Goal: Find specific page/section: Find specific page/section

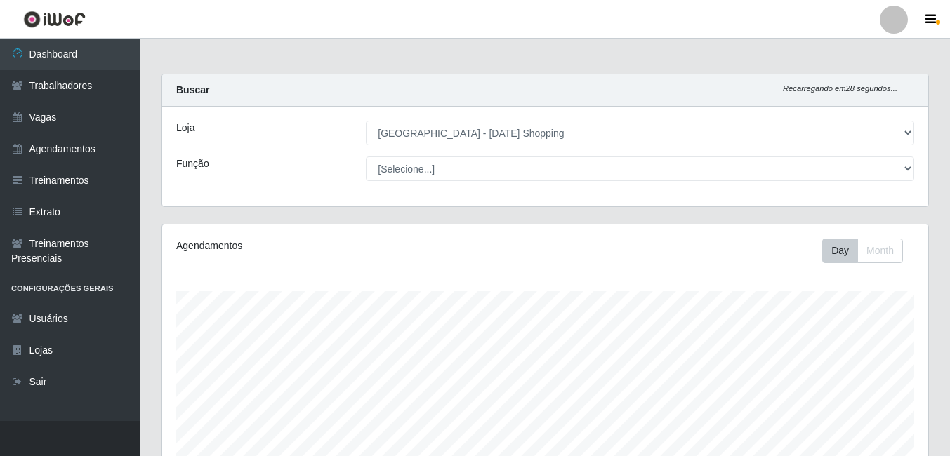
select select "471"
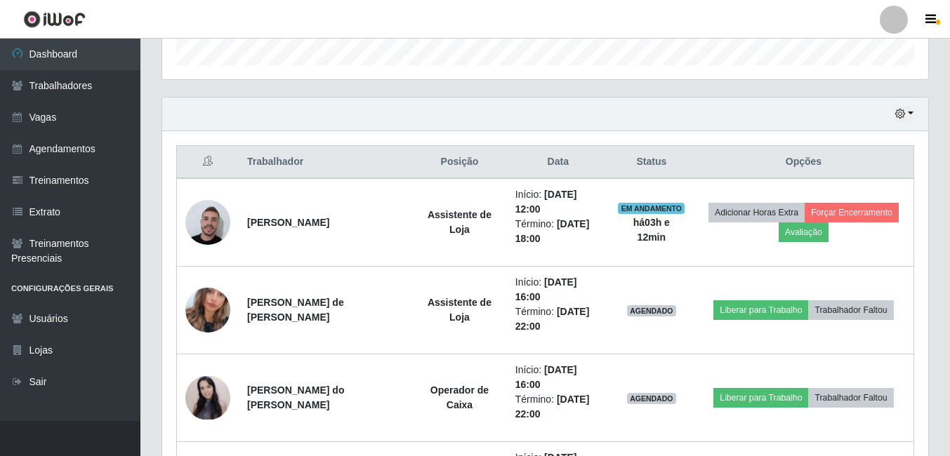
scroll to position [291, 766]
click at [85, 114] on link "Vagas" at bounding box center [70, 118] width 140 height 32
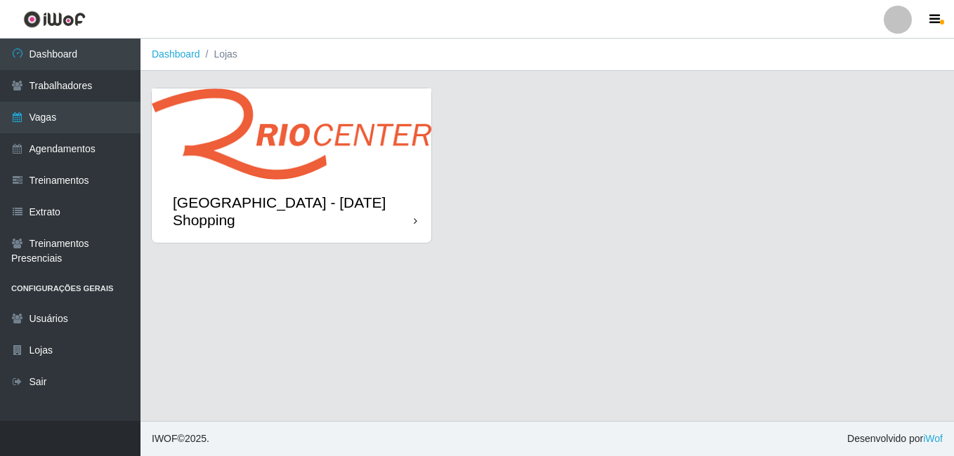
click at [308, 206] on div "[GEOGRAPHIC_DATA] - [DATE] Shopping" at bounding box center [293, 211] width 241 height 35
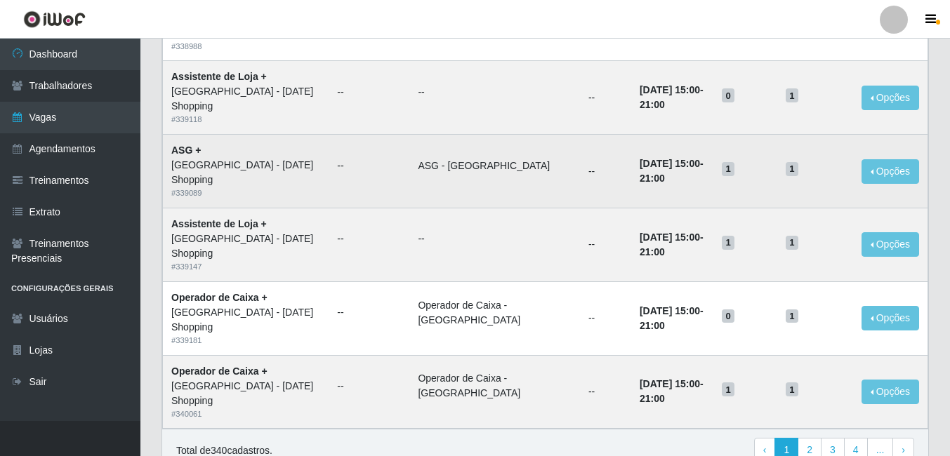
scroll to position [913, 0]
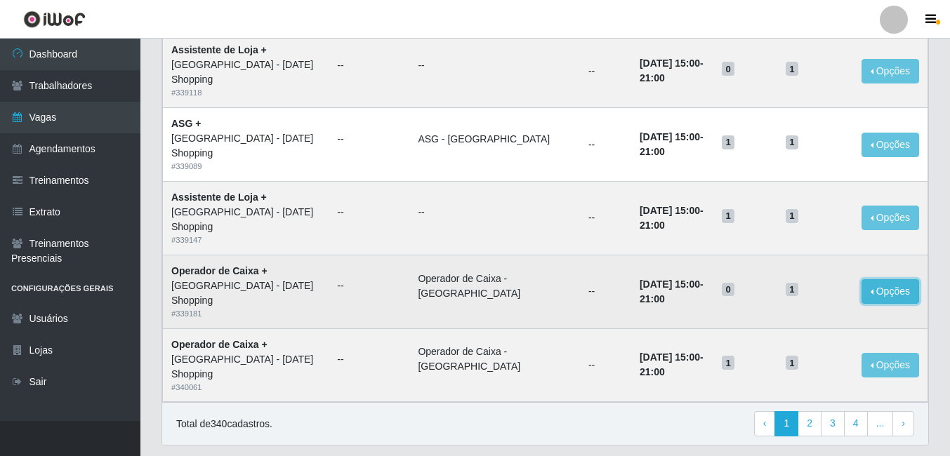
click at [898, 293] on button "Opções" at bounding box center [891, 292] width 58 height 25
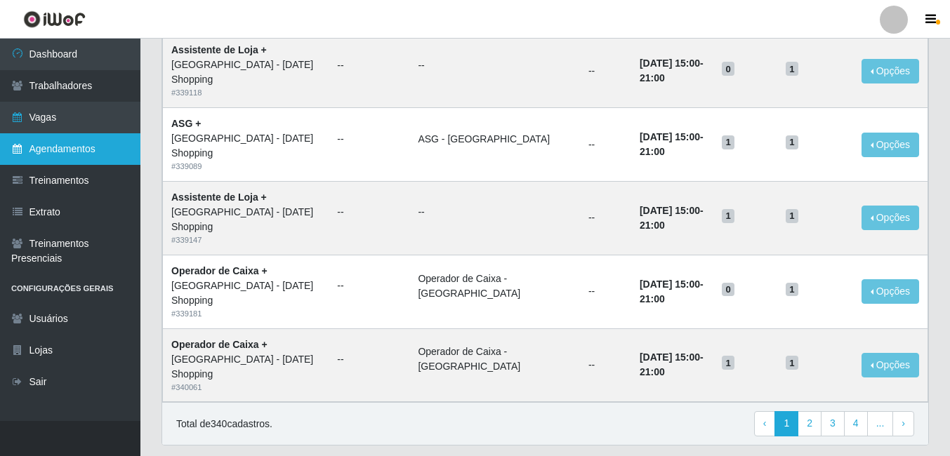
click at [63, 143] on link "Agendamentos" at bounding box center [70, 149] width 140 height 32
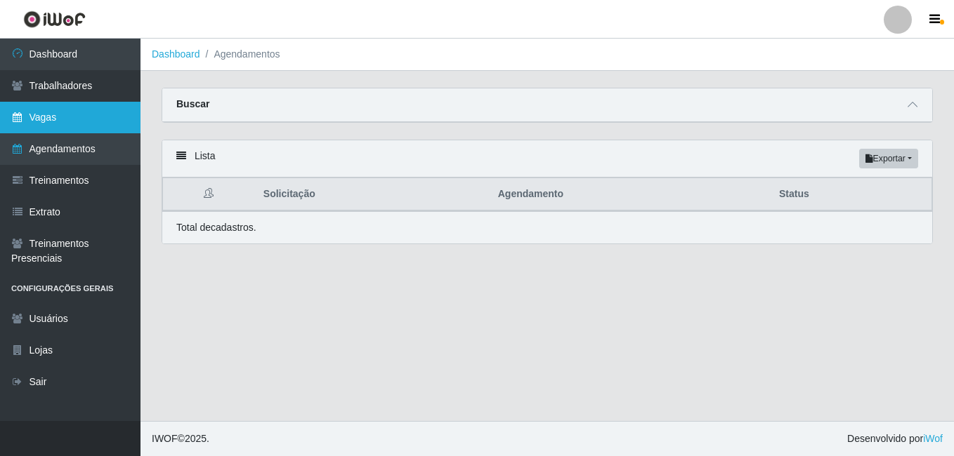
click at [58, 120] on link "Vagas" at bounding box center [70, 118] width 140 height 32
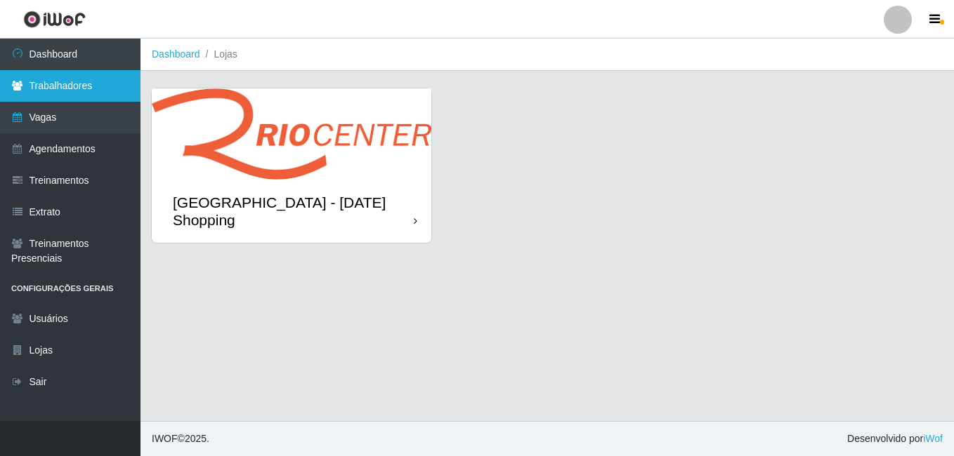
click at [71, 88] on link "Trabalhadores" at bounding box center [70, 86] width 140 height 32
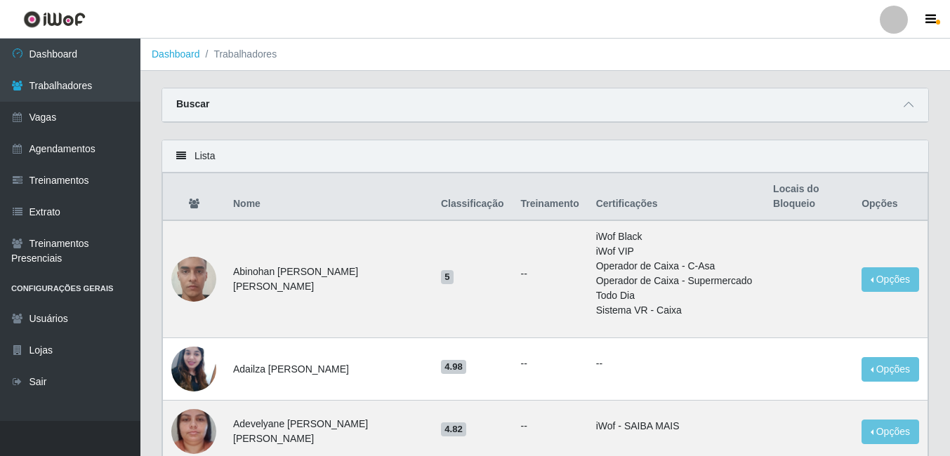
click at [346, 106] on div "Buscar" at bounding box center [545, 105] width 766 height 34
click at [186, 102] on strong "Buscar" at bounding box center [192, 103] width 33 height 11
click at [913, 105] on icon at bounding box center [909, 105] width 10 height 10
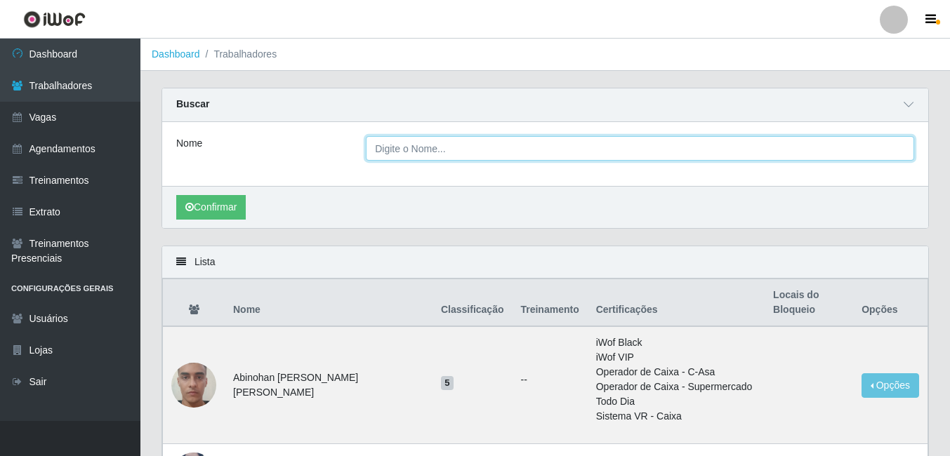
click at [386, 147] on input "Nome" at bounding box center [640, 148] width 548 height 25
type input "maysa"
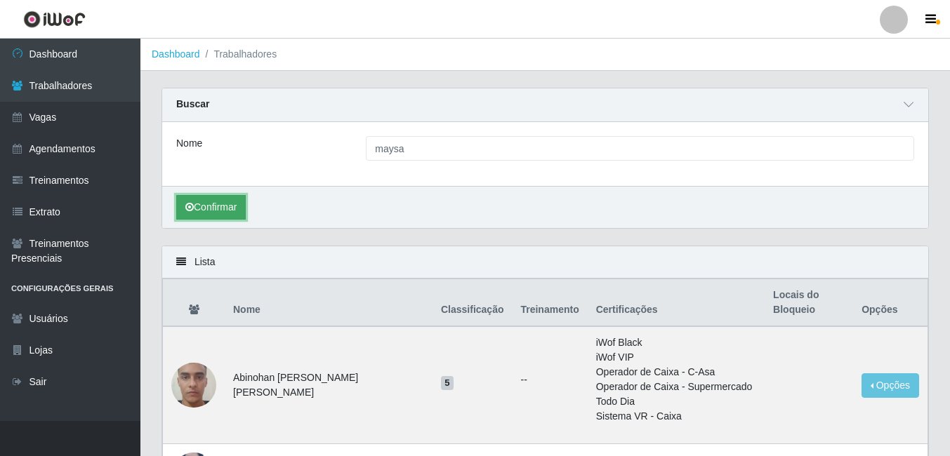
click at [220, 204] on button "Confirmar" at bounding box center [211, 207] width 70 height 25
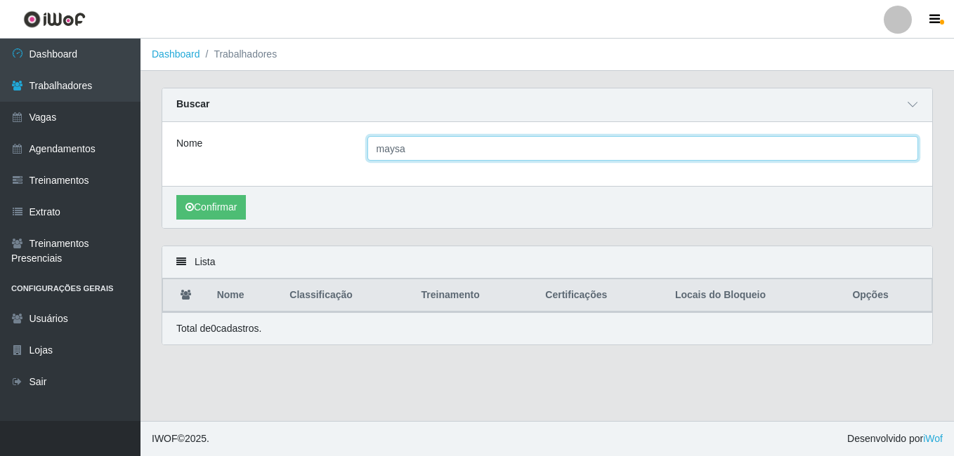
drag, startPoint x: 411, startPoint y: 151, endPoint x: 369, endPoint y: 151, distance: 42.1
click at [369, 151] on input "maysa" at bounding box center [642, 148] width 551 height 25
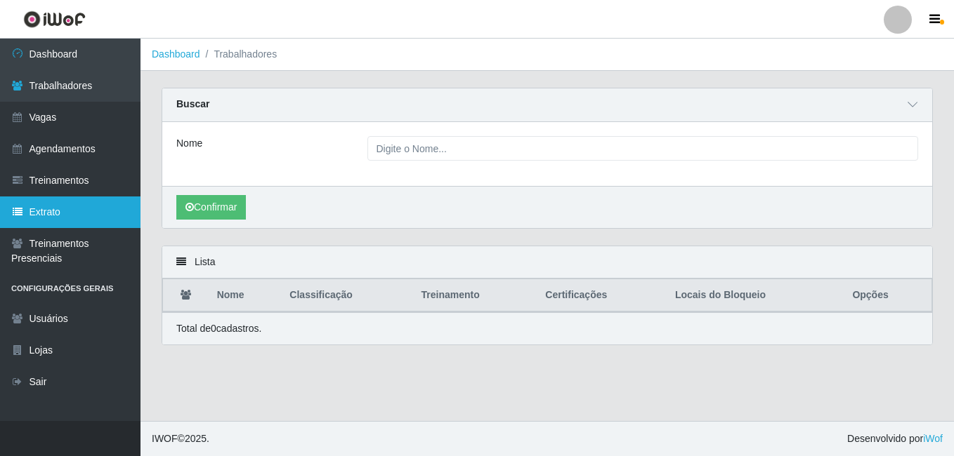
click at [117, 213] on link "Extrato" at bounding box center [70, 213] width 140 height 32
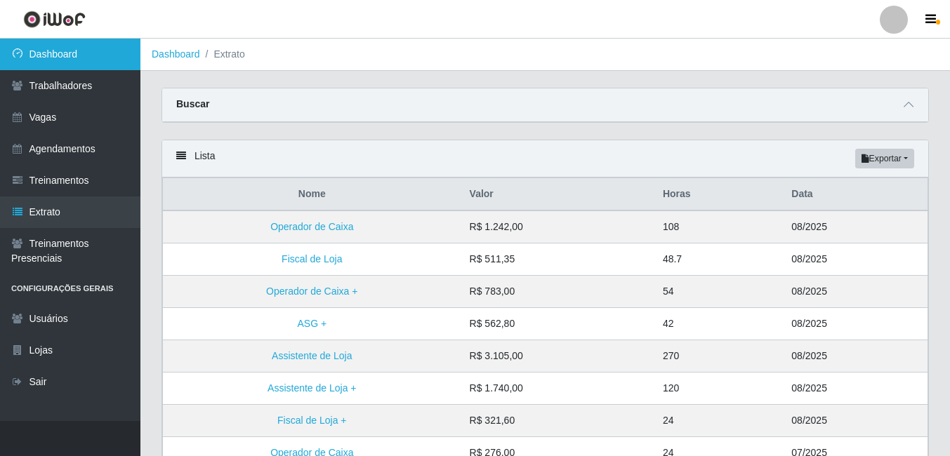
click at [66, 53] on link "Dashboard" at bounding box center [70, 55] width 140 height 32
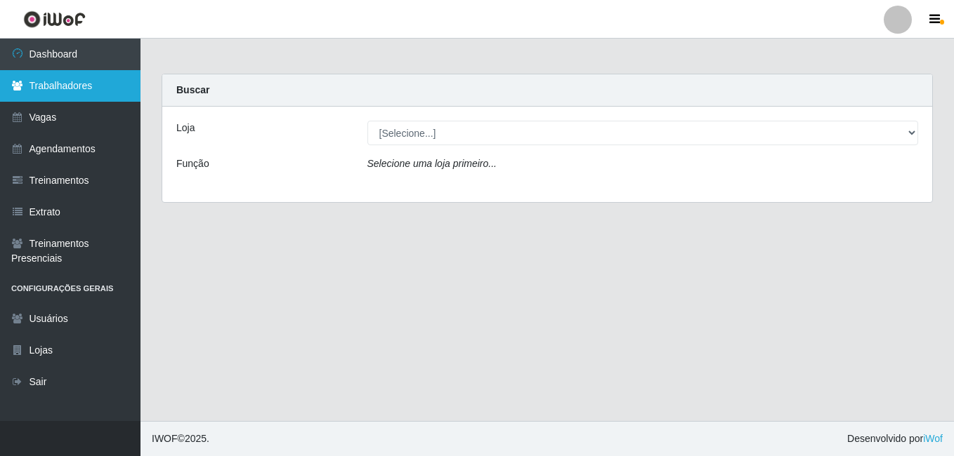
click at [39, 89] on link "Trabalhadores" at bounding box center [70, 86] width 140 height 32
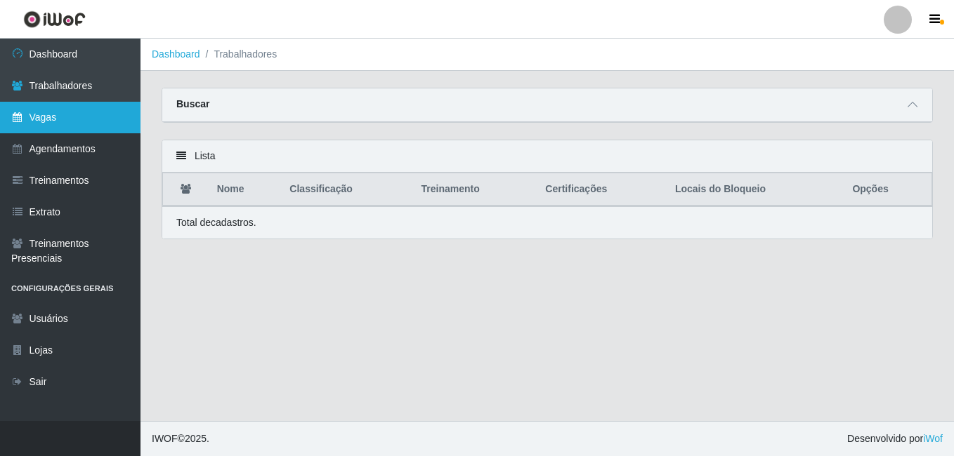
click at [59, 114] on link "Vagas" at bounding box center [70, 118] width 140 height 32
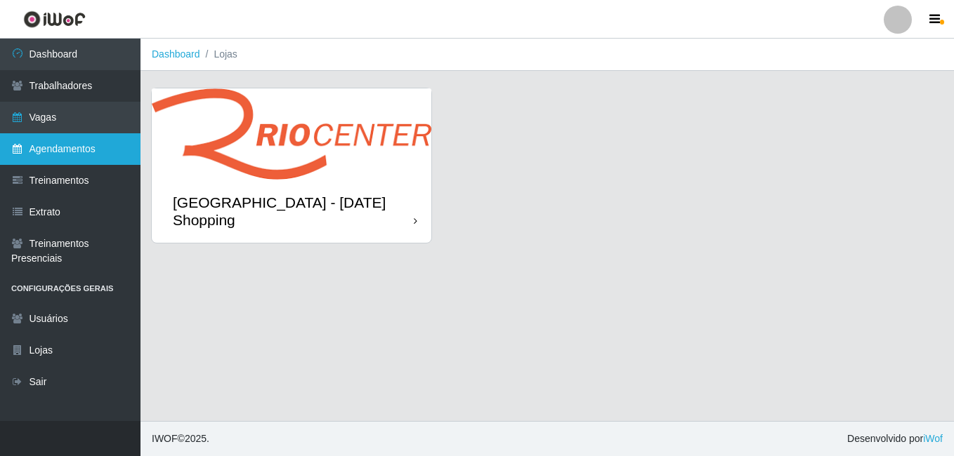
click at [60, 150] on link "Agendamentos" at bounding box center [70, 149] width 140 height 32
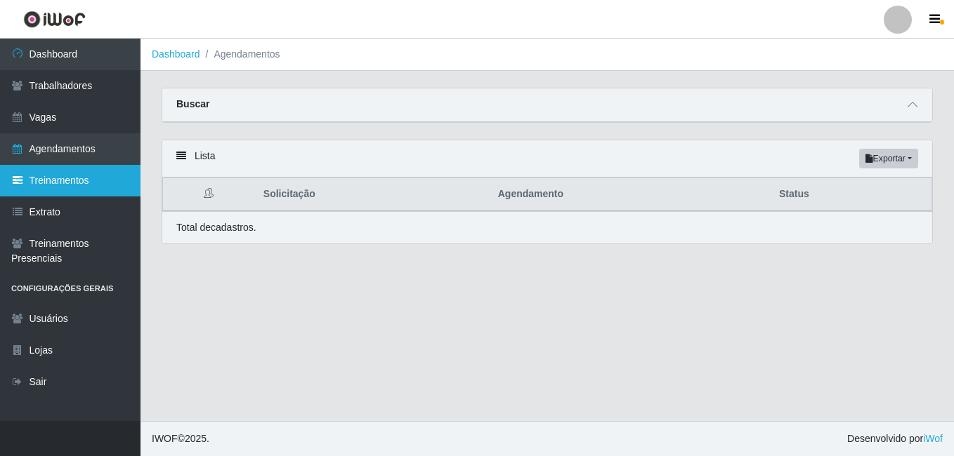
click at [60, 180] on link "Treinamentos" at bounding box center [70, 181] width 140 height 32
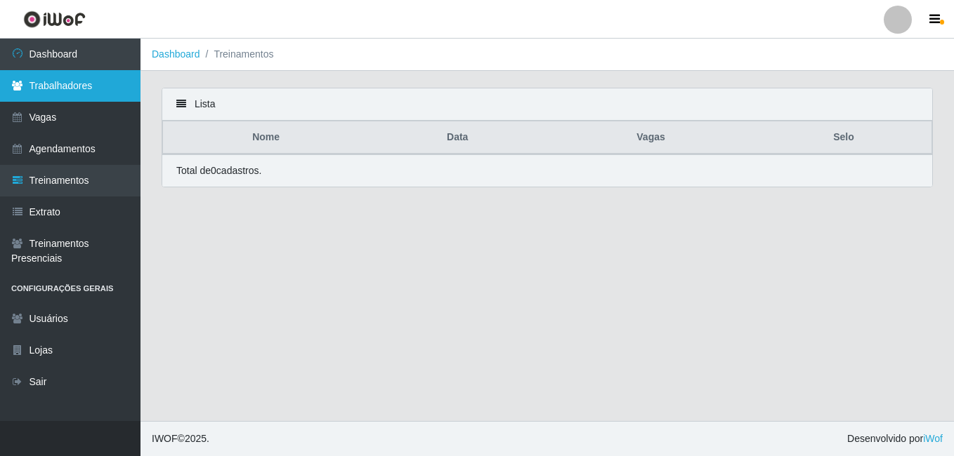
click at [87, 91] on link "Trabalhadores" at bounding box center [70, 86] width 140 height 32
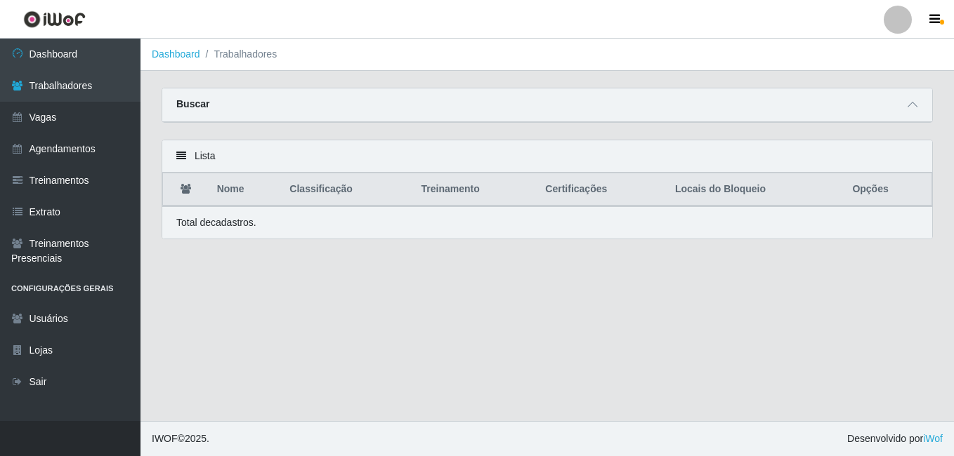
click at [215, 105] on div "Buscar" at bounding box center [547, 105] width 770 height 34
click at [913, 105] on icon at bounding box center [912, 105] width 10 height 10
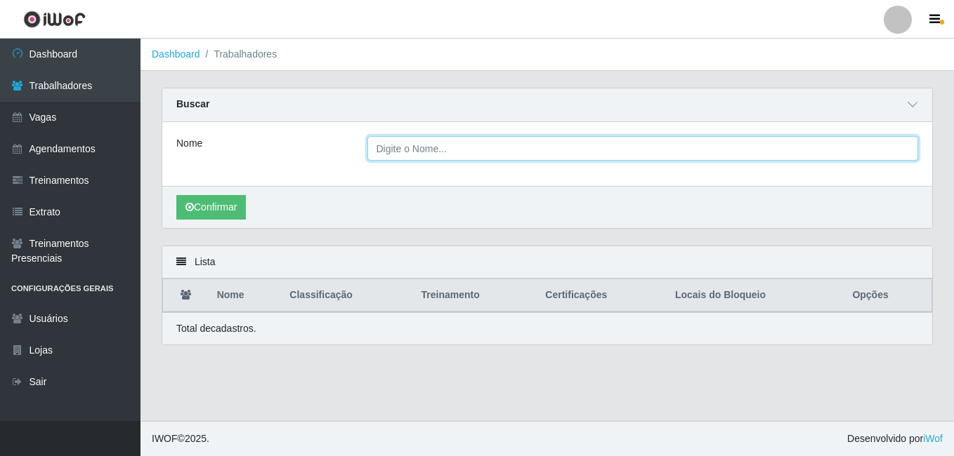
click at [385, 151] on input "Nome" at bounding box center [642, 148] width 551 height 25
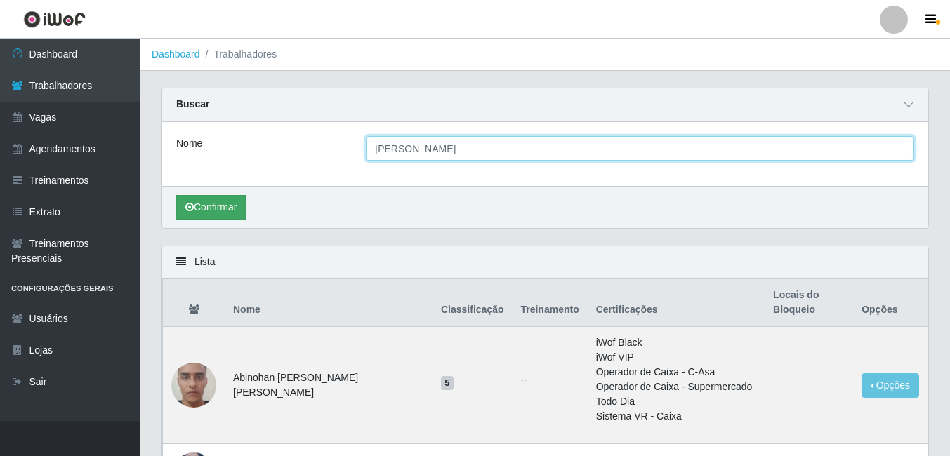
type input "[PERSON_NAME]"
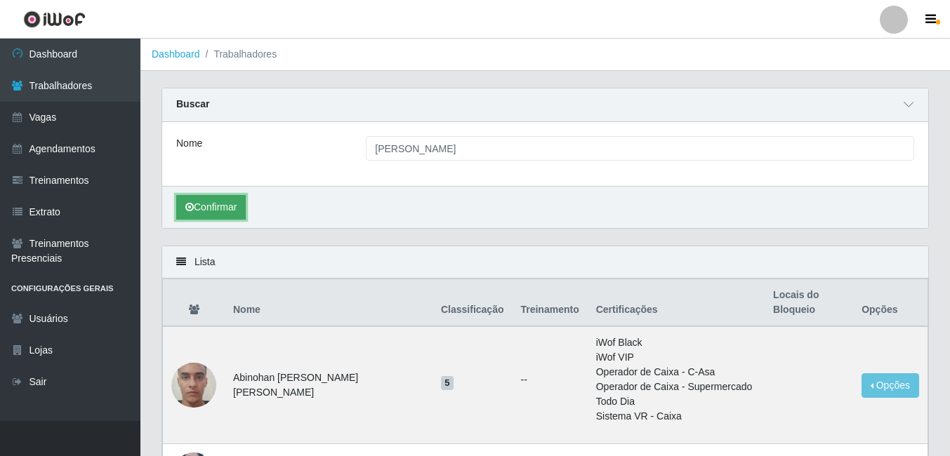
click at [208, 204] on button "Confirmar" at bounding box center [211, 207] width 70 height 25
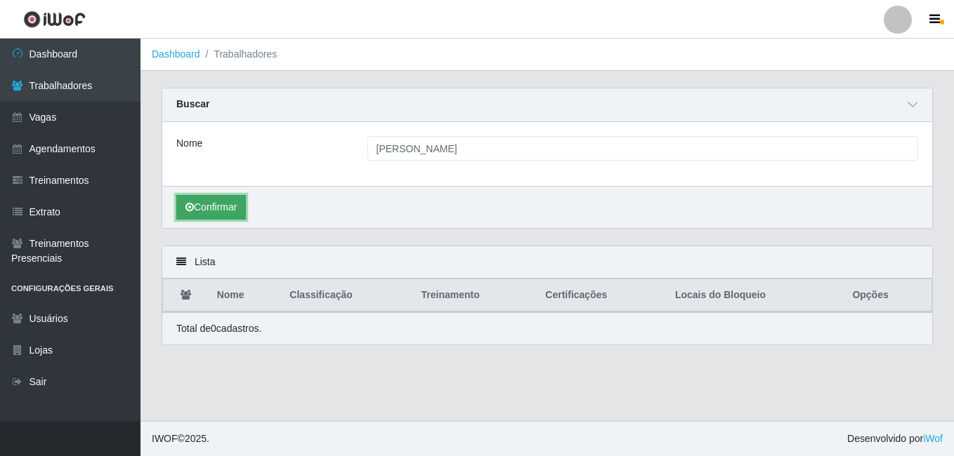
click at [218, 206] on button "Confirmar" at bounding box center [211, 207] width 70 height 25
click at [911, 103] on icon at bounding box center [912, 105] width 10 height 10
